Goal: Task Accomplishment & Management: Manage account settings

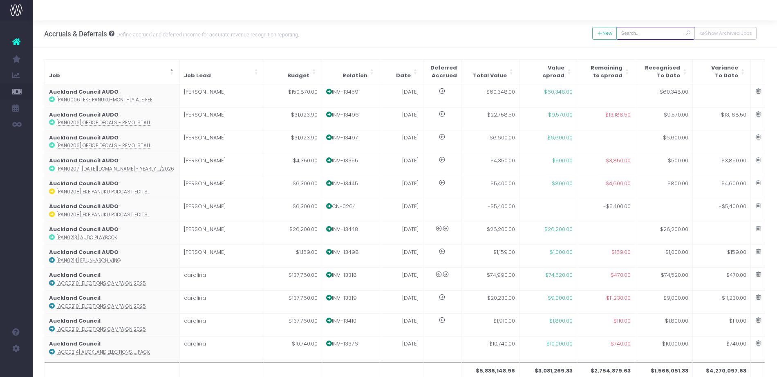
click at [645, 31] on input "text" at bounding box center [655, 33] width 78 height 13
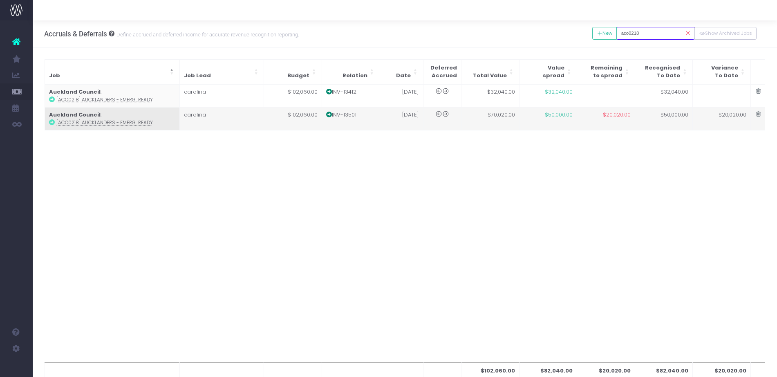
type input "aco0218"
click at [506, 119] on td "$70,020.00" at bounding box center [490, 118] width 58 height 23
type input "[ACO0218] Aucklanders - Emergency ready"
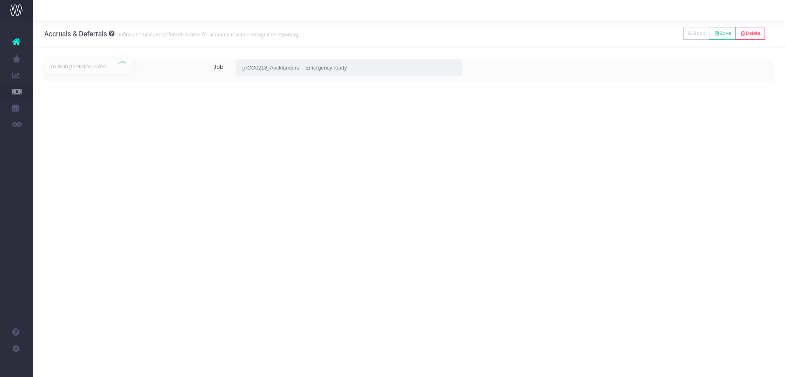
type input "Invoice INV-13501 / [DATE] / $70,020.00"
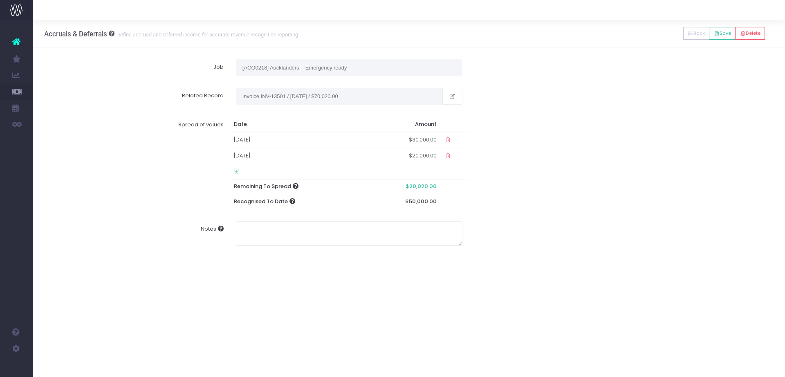
click at [402, 157] on td "$20,000.00" at bounding box center [403, 156] width 74 height 16
click at [453, 154] on icon at bounding box center [453, 155] width 7 height 7
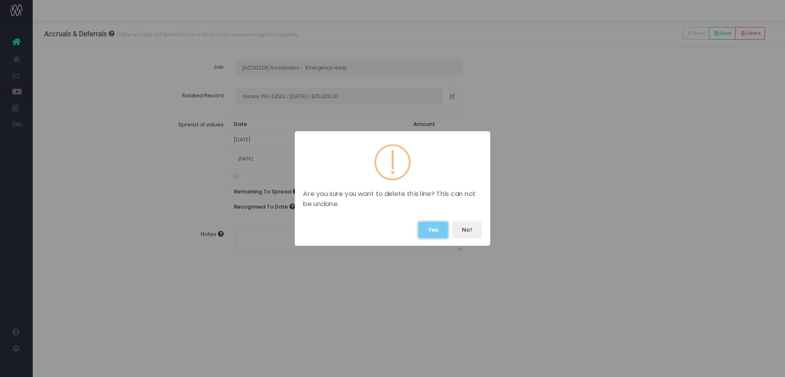
click at [433, 233] on button "Yes" at bounding box center [433, 230] width 30 height 17
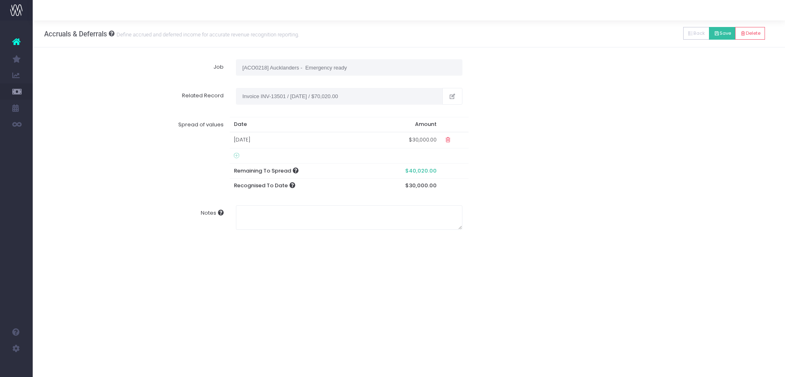
click at [717, 37] on button "Save" at bounding box center [722, 33] width 27 height 13
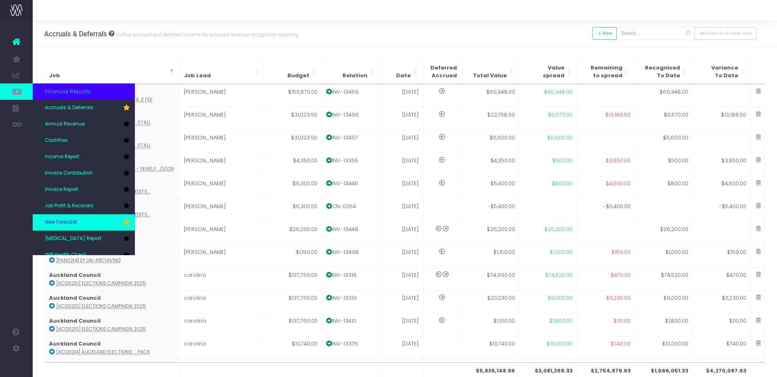
drag, startPoint x: 76, startPoint y: 222, endPoint x: 52, endPoint y: 219, distance: 24.3
click at [52, 219] on span "New Forecast" at bounding box center [61, 222] width 32 height 7
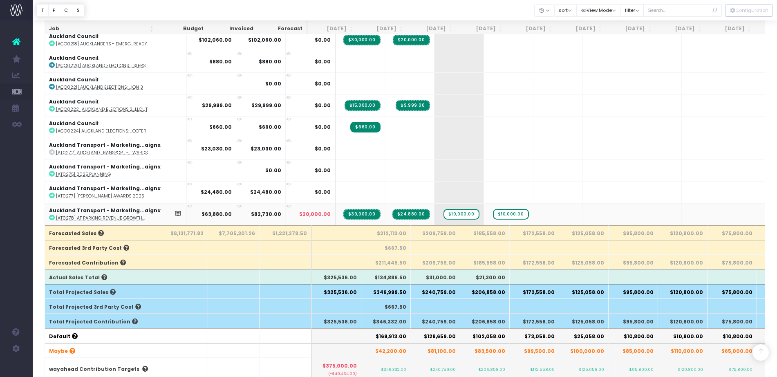
scroll to position [131, 0]
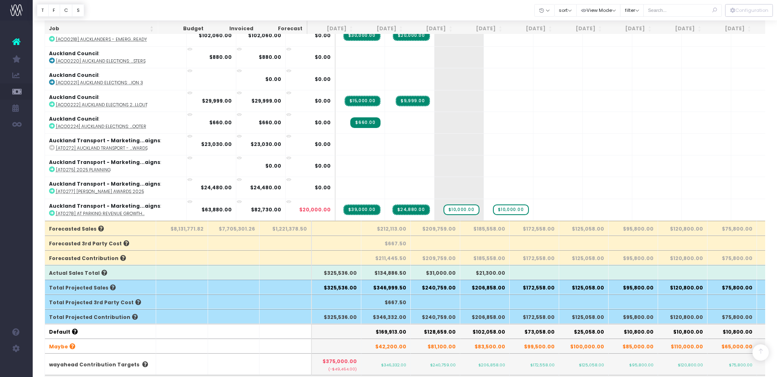
click at [390, 285] on th "$346,999.50" at bounding box center [385, 287] width 49 height 15
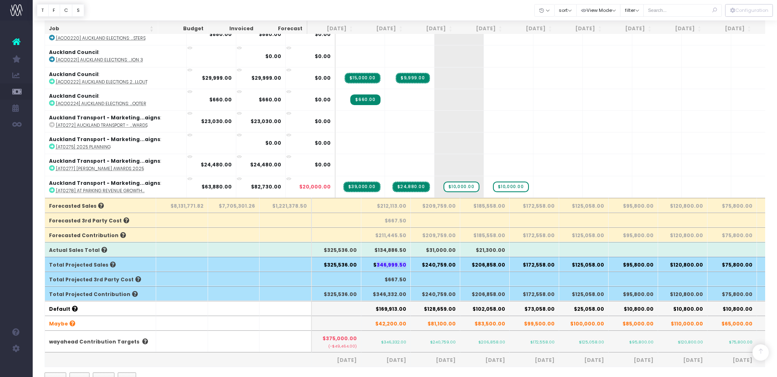
scroll to position [0, 0]
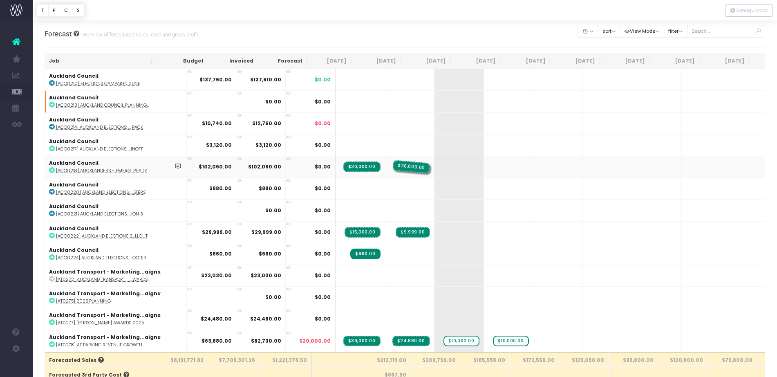
drag, startPoint x: 393, startPoint y: 169, endPoint x: 377, endPoint y: 164, distance: 16.6
click at [392, 164] on span "$20,000.00" at bounding box center [411, 167] width 38 height 14
click at [393, 167] on span "$20,000.00" at bounding box center [411, 166] width 37 height 11
click at [393, 168] on span "$20,000.00" at bounding box center [411, 166] width 37 height 11
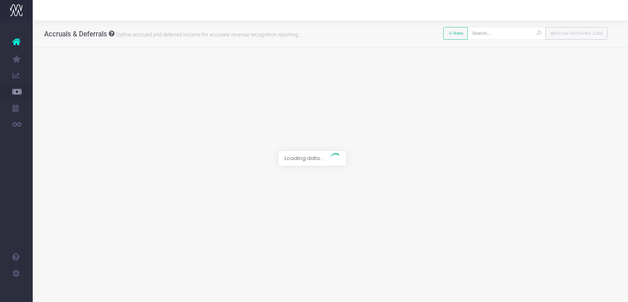
type input "[ACO0218] Aucklanders - Emergency ready"
type input "Invoice INV-13501 / [DATE] / $70,020.00"
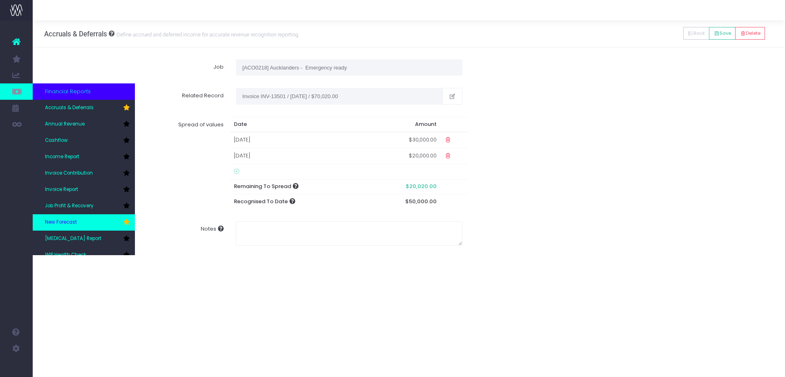
click at [69, 217] on link "New Forecast" at bounding box center [84, 222] width 102 height 16
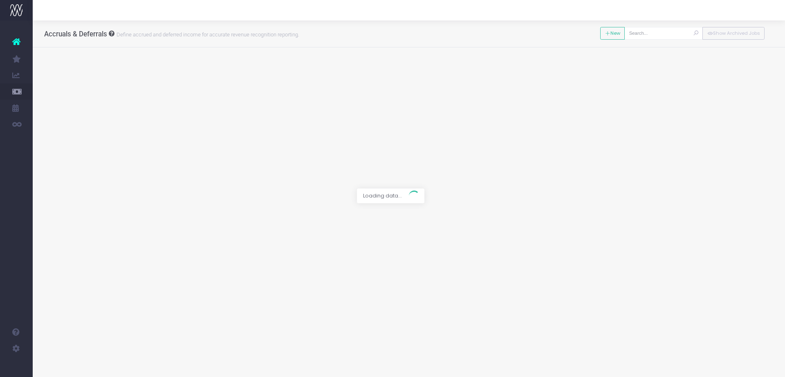
type input "[ACO0218] Aucklanders - Emergency ready"
type input "Invoice INV-13501 / [DATE] / $70,020.00"
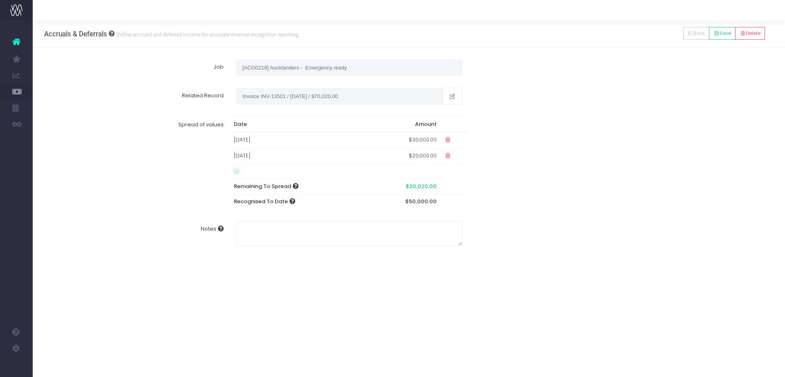
click at [447, 156] on icon at bounding box center [447, 155] width 7 height 7
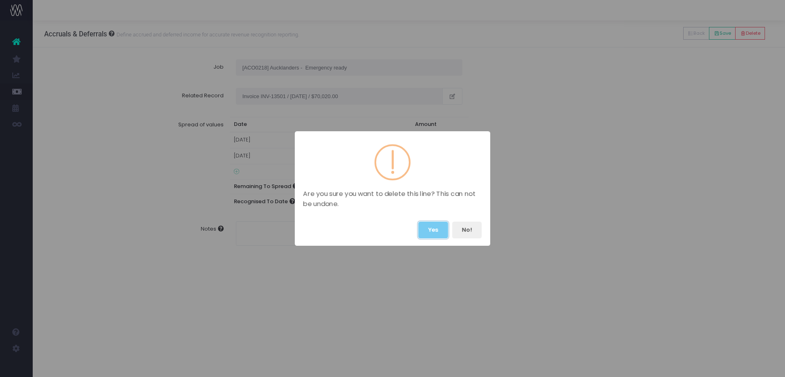
click at [432, 228] on button "Yes" at bounding box center [433, 230] width 30 height 17
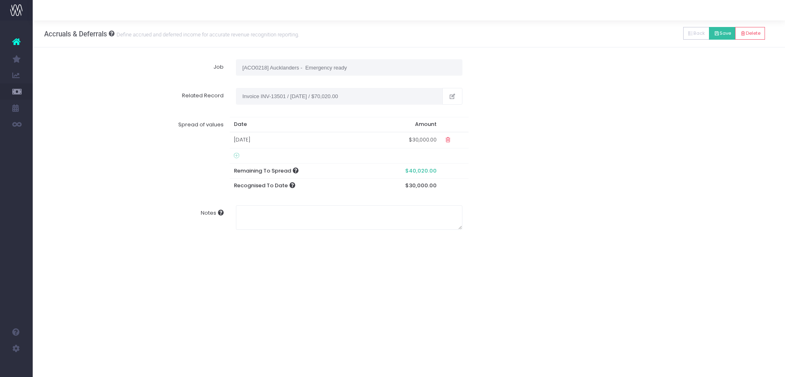
click at [627, 30] on button "Save" at bounding box center [722, 33] width 27 height 13
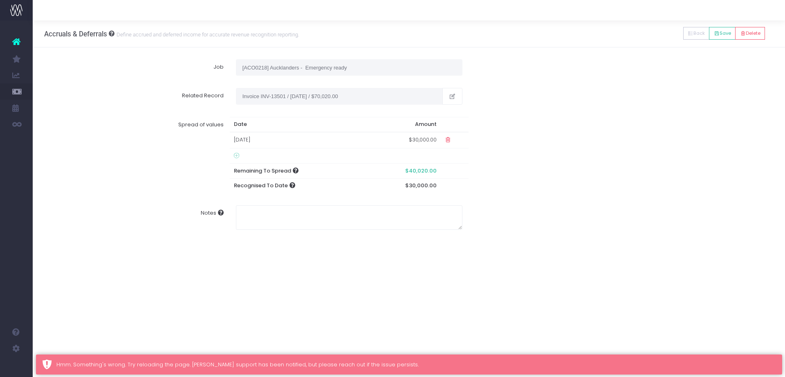
click at [236, 157] on icon at bounding box center [236, 155] width 5 height 7
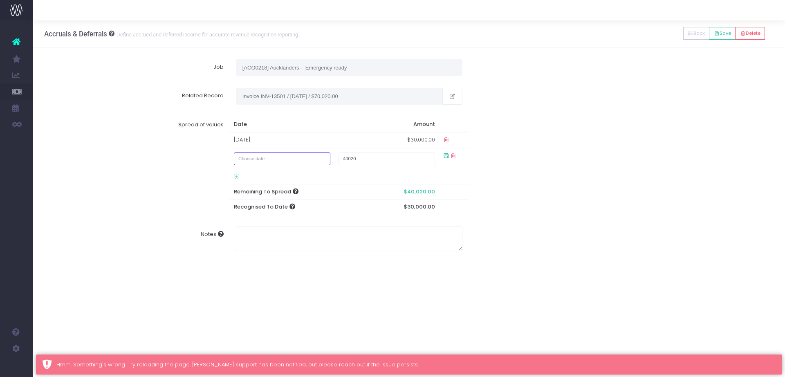
click at [248, 155] on input "text" at bounding box center [282, 158] width 96 height 13
click at [241, 174] on th at bounding box center [245, 175] width 14 height 12
click at [316, 201] on td "1" at bounding box center [316, 200] width 14 height 12
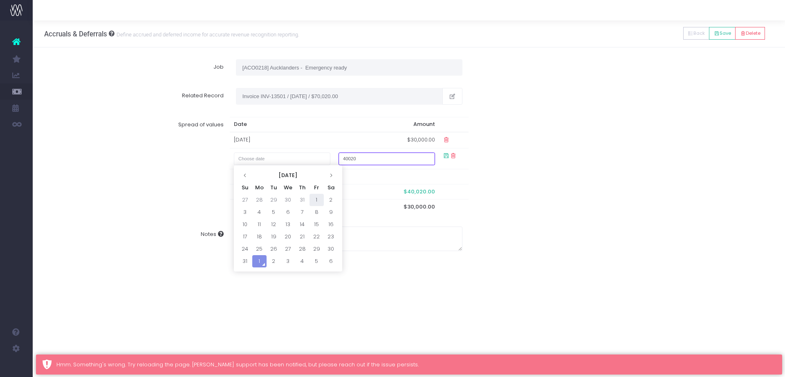
type input "August 1, 2025"
type input "1000"
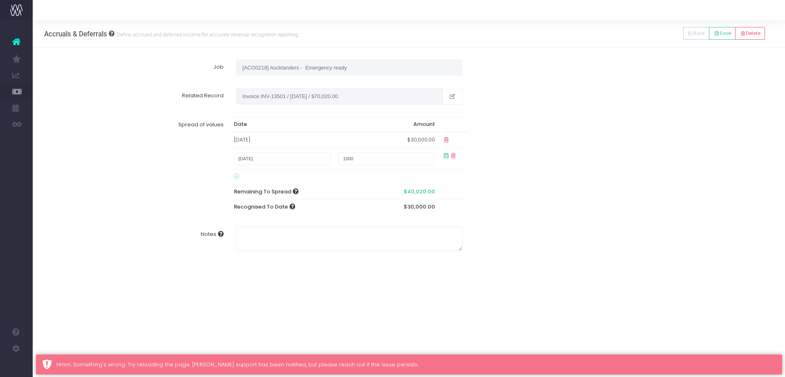
click at [597, 211] on div "Spread of values Date Amount 01 Jul 2025 $30,000.00 August 1, 2025 1000 Remaini…" at bounding box center [408, 166] width 741 height 110
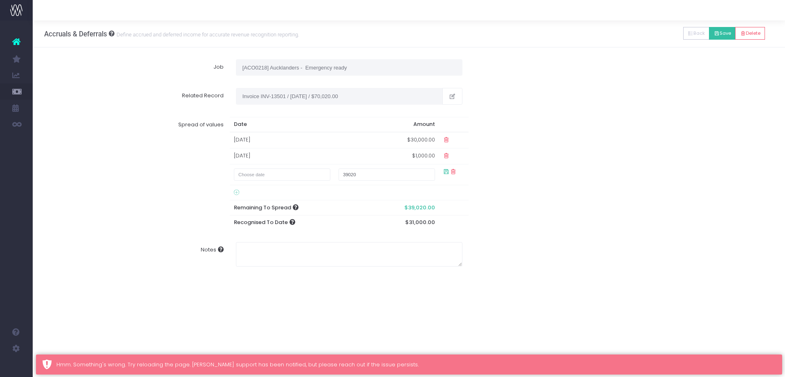
click at [627, 34] on icon at bounding box center [717, 34] width 6 height 0
click at [627, 35] on button "Back" at bounding box center [696, 33] width 27 height 13
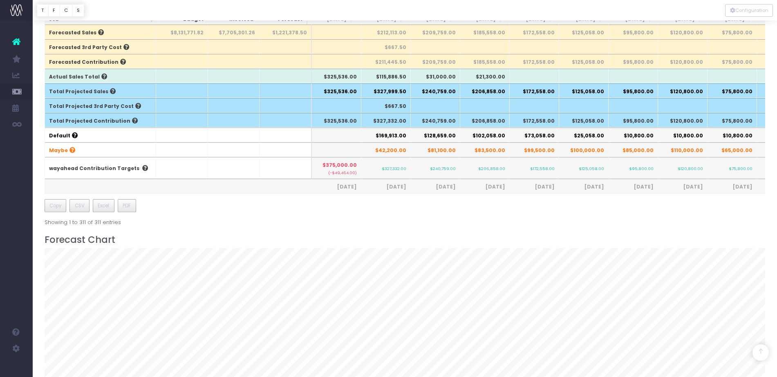
scroll to position [328, 0]
